Goal: Navigation & Orientation: Find specific page/section

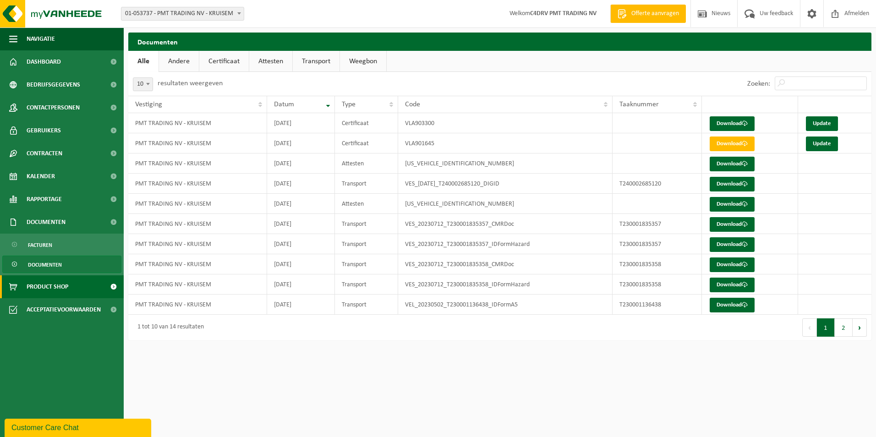
click at [39, 286] on span "Product Shop" at bounding box center [48, 286] width 42 height 23
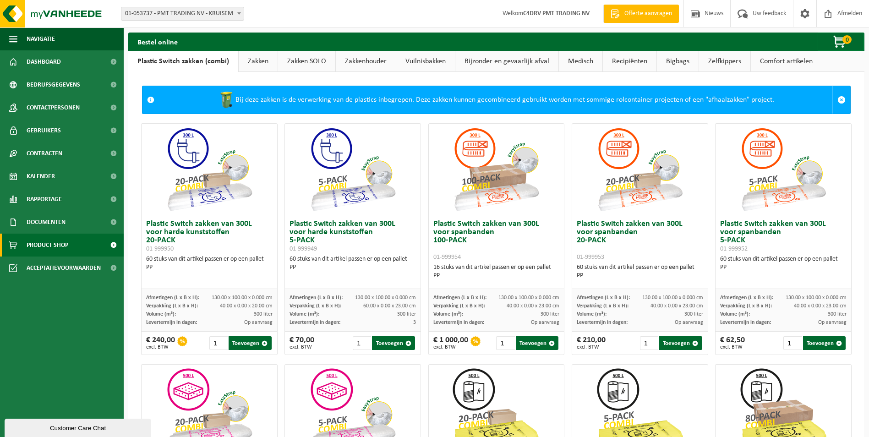
click at [304, 63] on link "Zakken SOLO" at bounding box center [306, 61] width 57 height 21
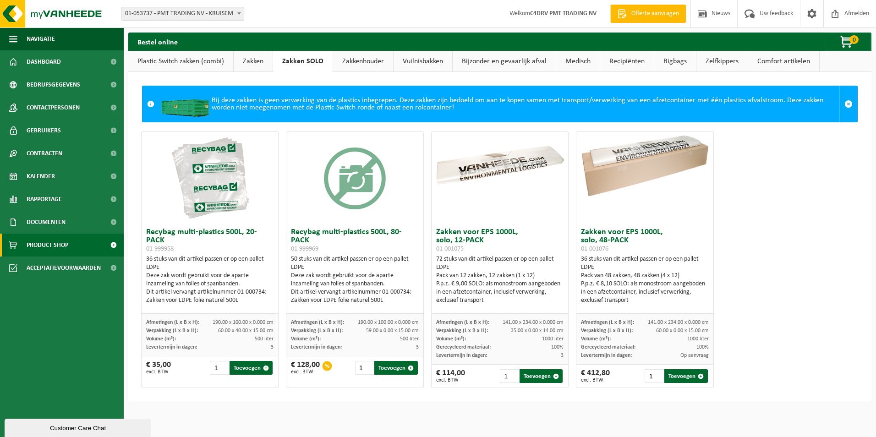
click at [259, 64] on link "Zakken" at bounding box center [253, 61] width 39 height 21
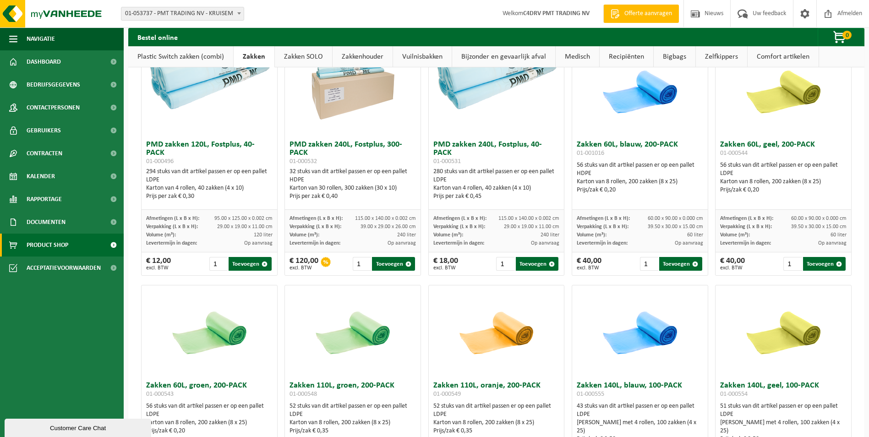
scroll to position [775, 0]
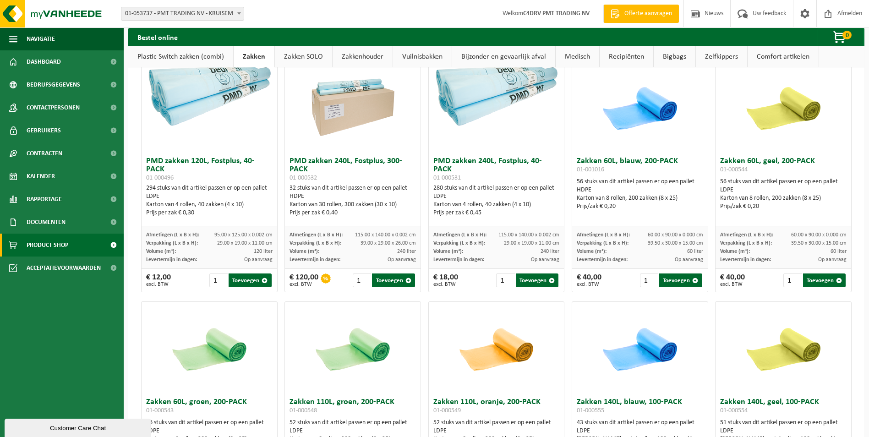
click at [79, 425] on div "Customer Care Chat" at bounding box center [77, 428] width 133 height 7
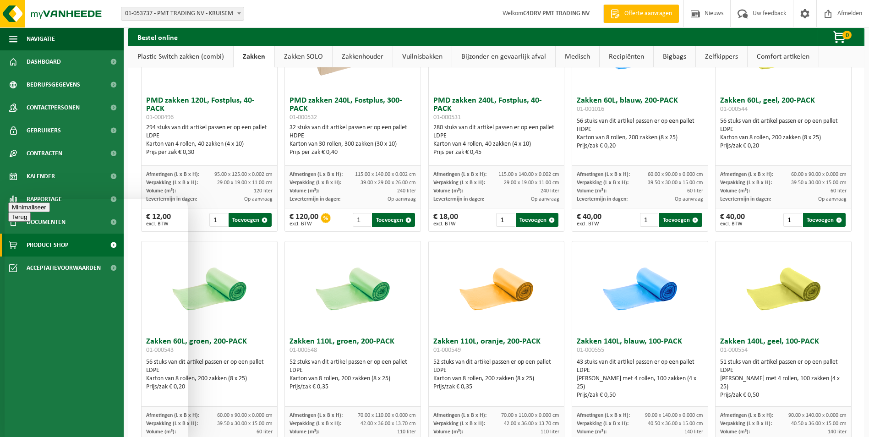
scroll to position [821, 0]
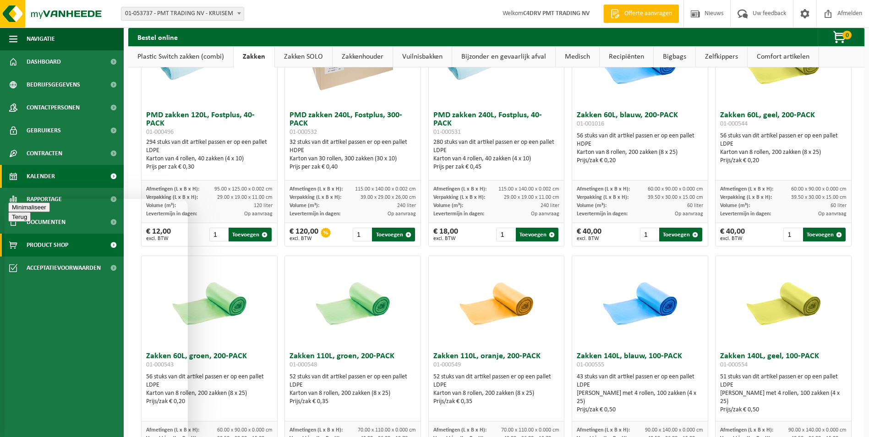
click at [90, 177] on link "Kalender" at bounding box center [62, 176] width 124 height 23
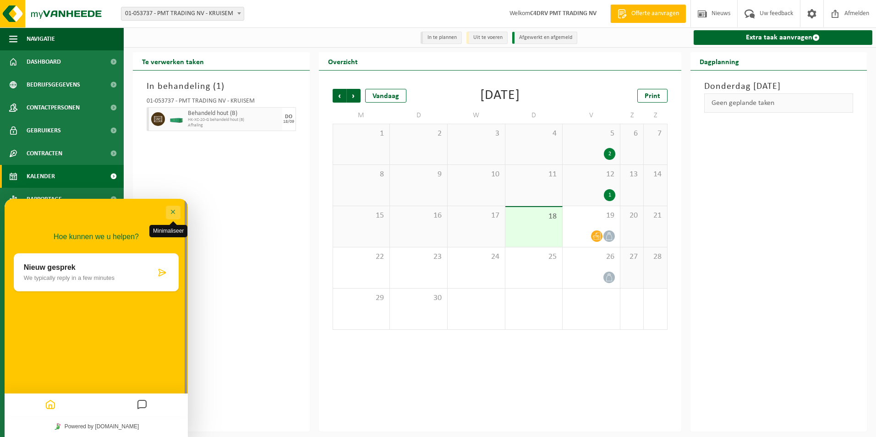
click at [173, 211] on button "Minimaliseer" at bounding box center [173, 213] width 15 height 14
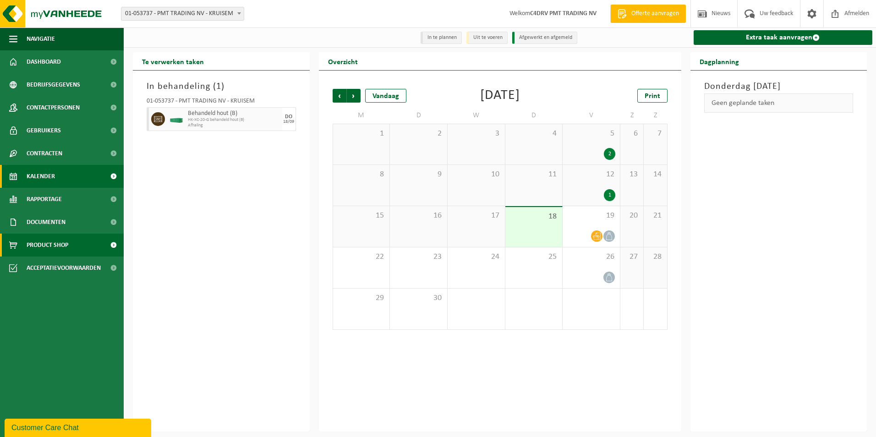
click at [38, 245] on span "Product Shop" at bounding box center [48, 245] width 42 height 23
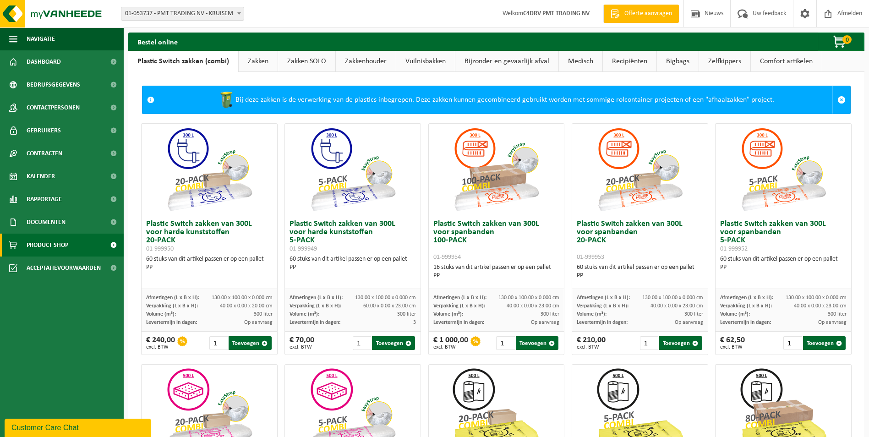
click at [251, 61] on link "Zakken" at bounding box center [258, 61] width 39 height 21
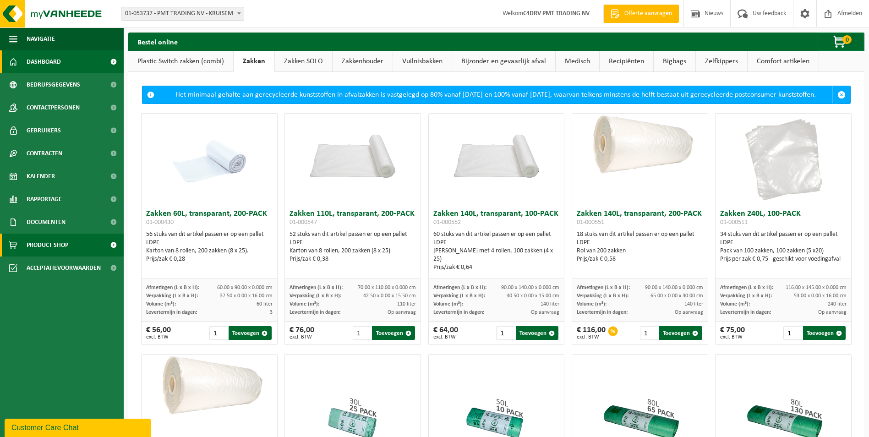
click at [28, 58] on span "Dashboard" at bounding box center [44, 61] width 34 height 23
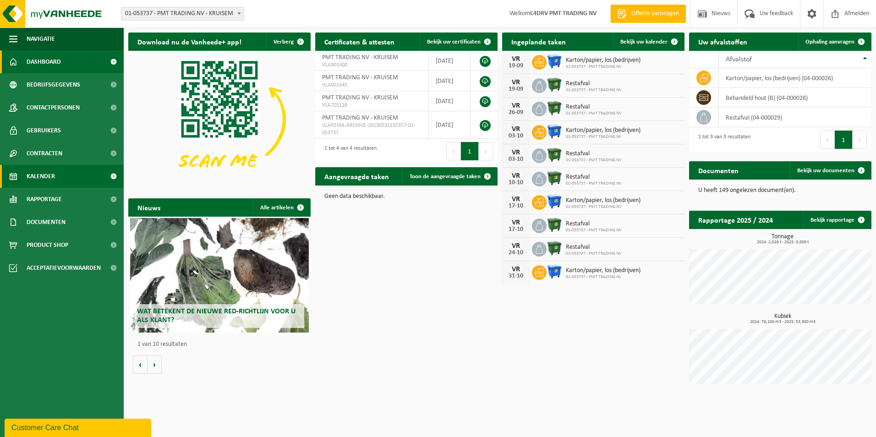
click at [42, 175] on span "Kalender" at bounding box center [41, 176] width 28 height 23
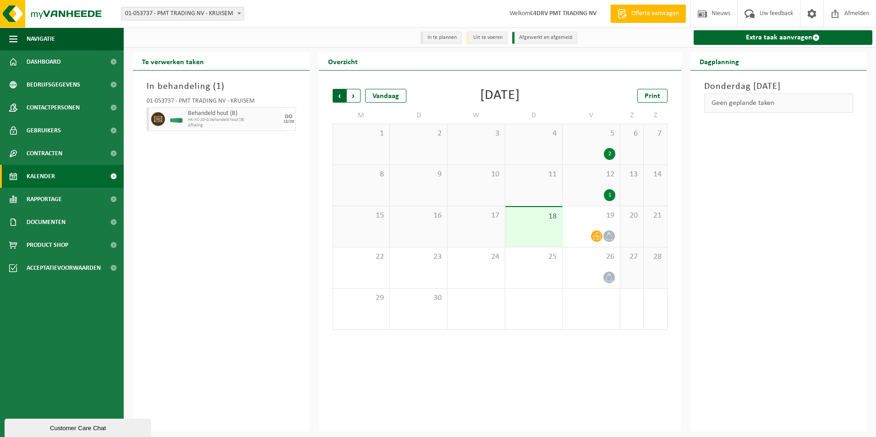
click at [353, 95] on span "Volgende" at bounding box center [354, 96] width 14 height 14
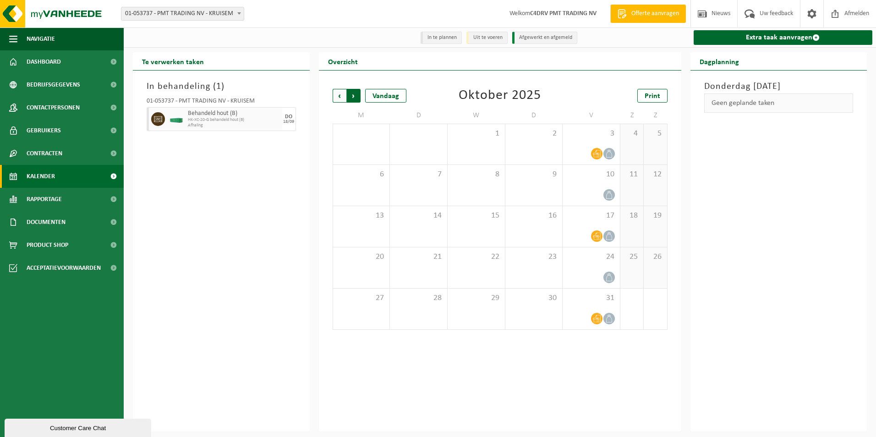
click at [334, 96] on span "Vorige" at bounding box center [340, 96] width 14 height 14
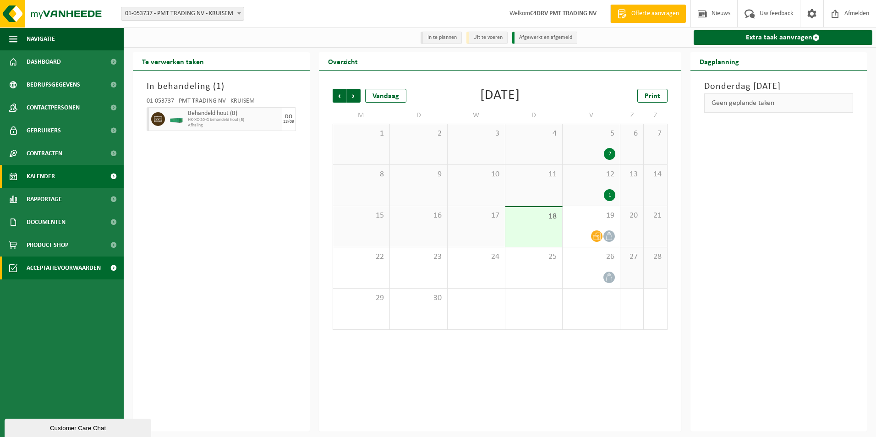
click at [58, 267] on span "Acceptatievoorwaarden" at bounding box center [64, 267] width 74 height 23
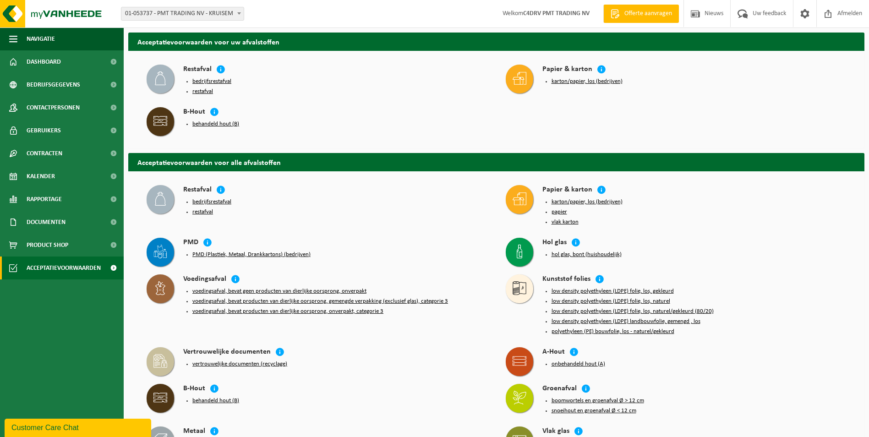
click at [218, 251] on button "PMD (Plastiek, Metaal, Drankkartons) (bedrijven)" at bounding box center [251, 254] width 118 height 7
